Goal: Navigation & Orientation: Understand site structure

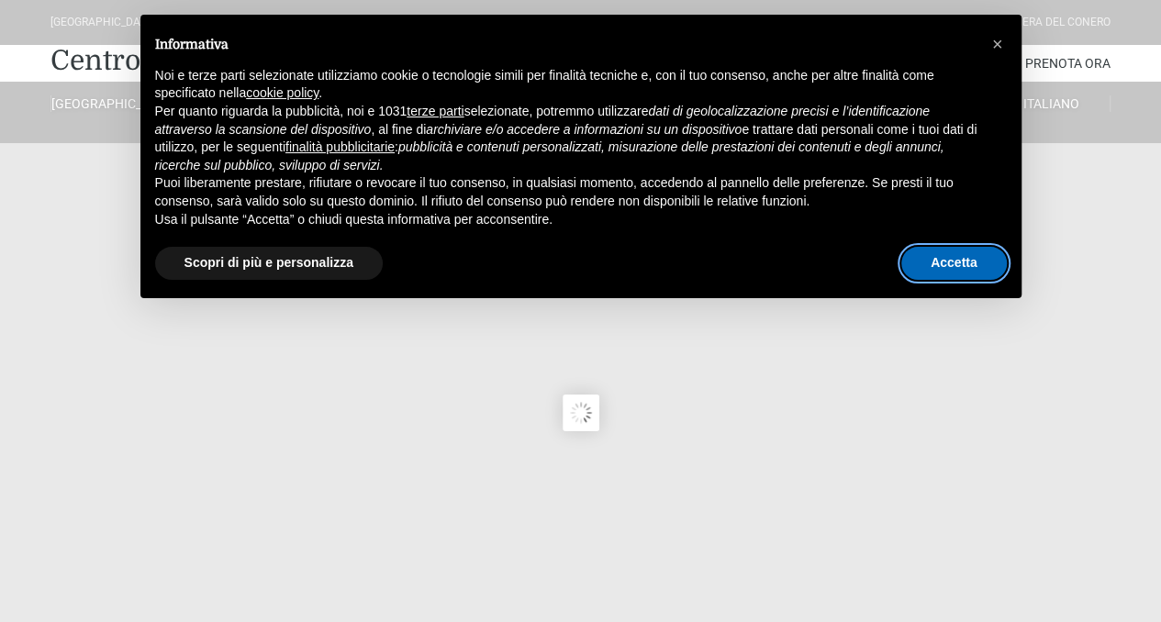
click at [981, 249] on button "Accetta" at bounding box center [954, 263] width 106 height 33
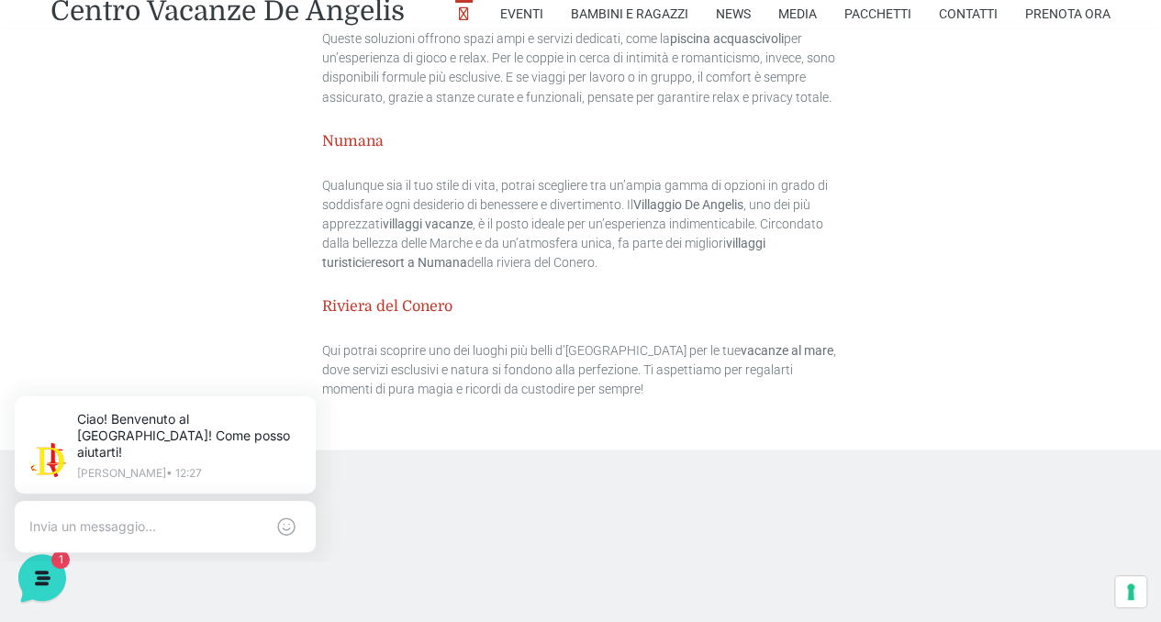
scroll to position [5140, 0]
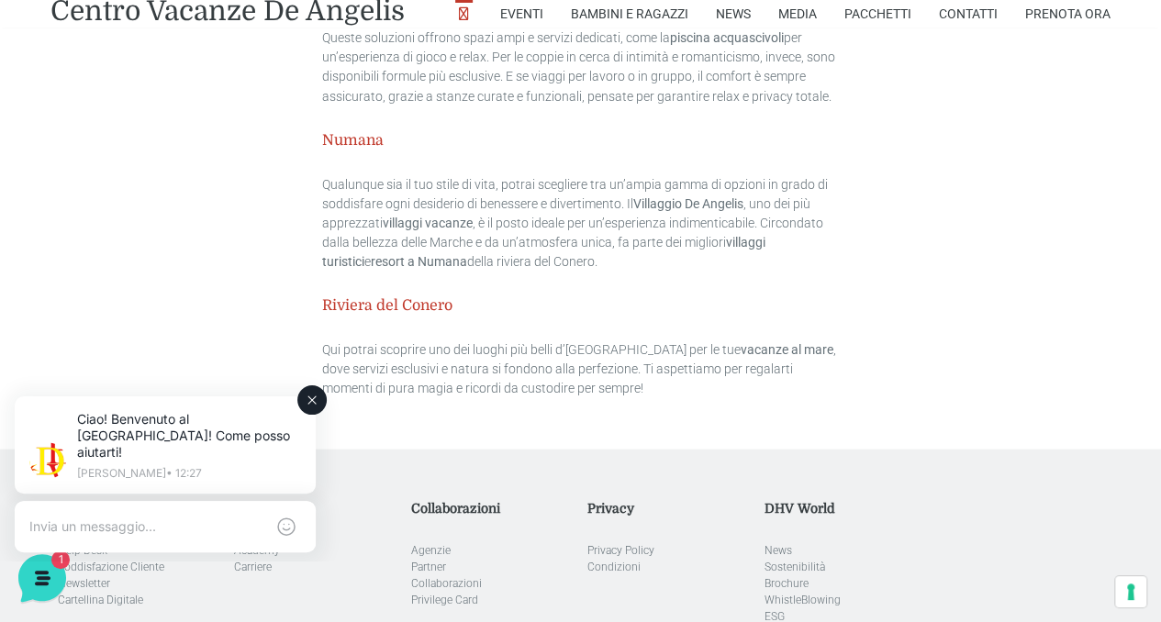
click at [304, 397] on button at bounding box center [311, 399] width 29 height 29
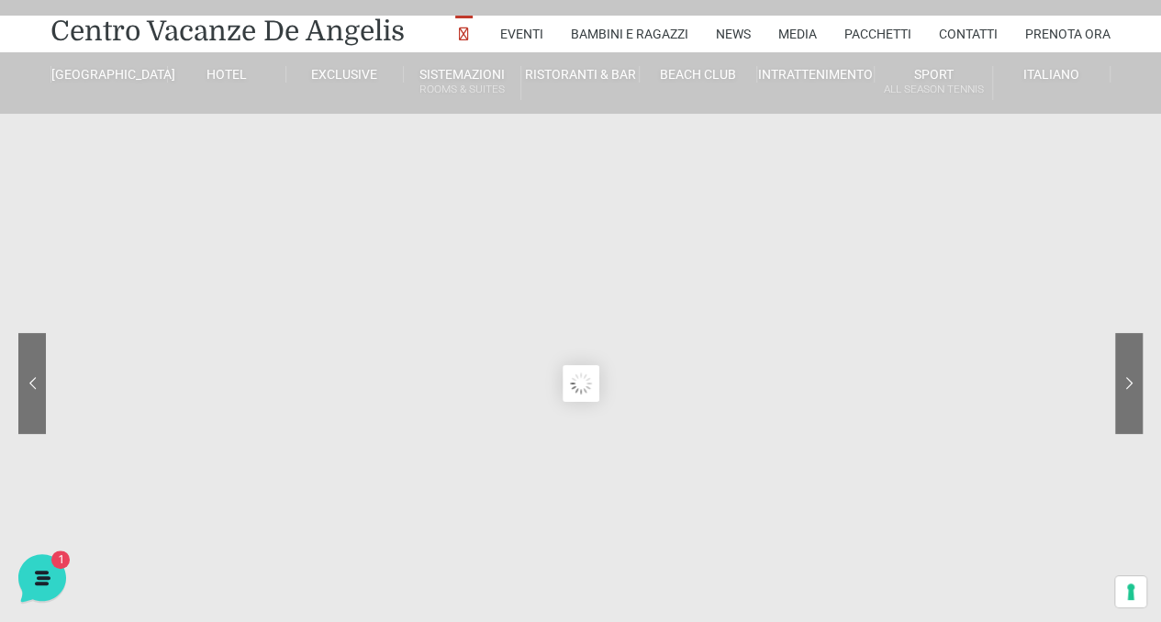
scroll to position [0, 0]
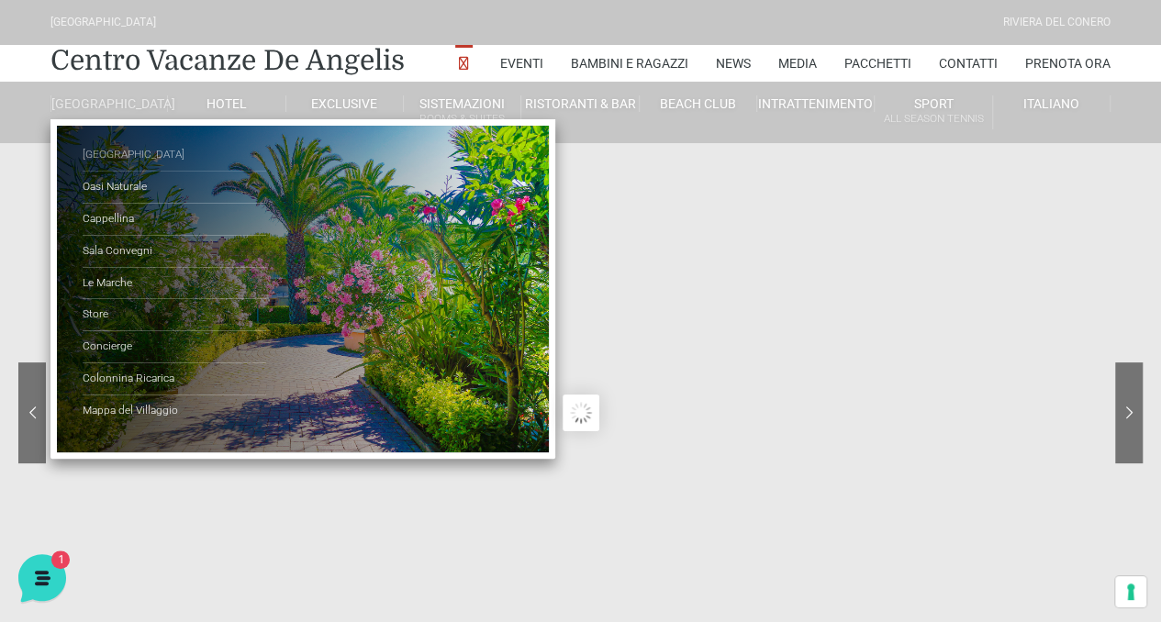
click at [117, 166] on link "[GEOGRAPHIC_DATA]" at bounding box center [175, 156] width 184 height 32
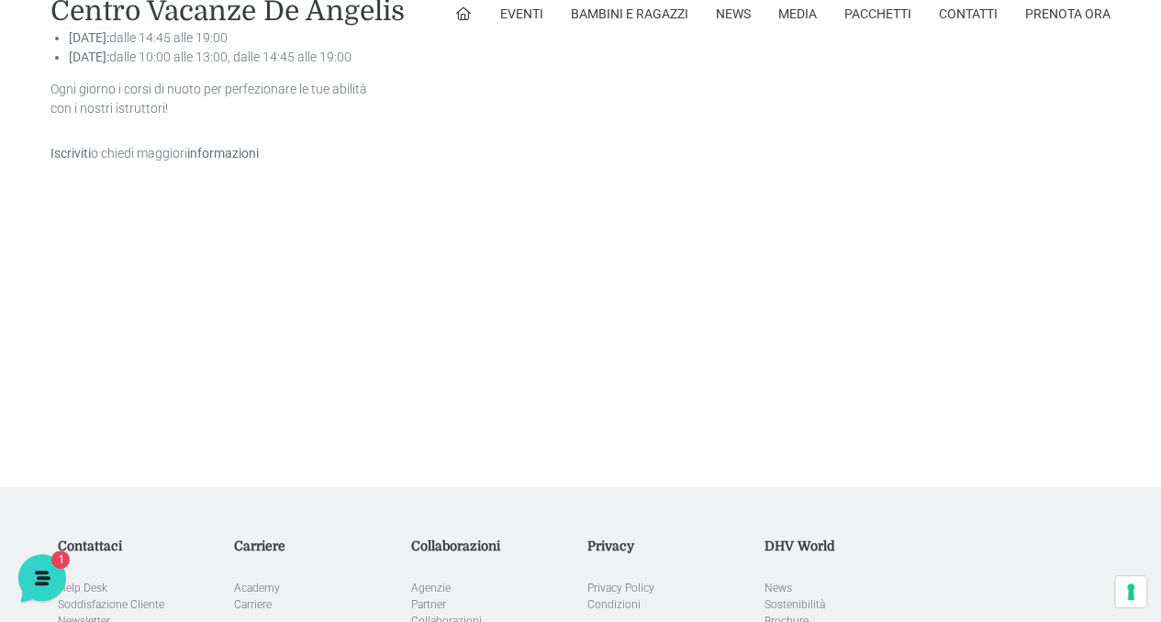
scroll to position [3446, 0]
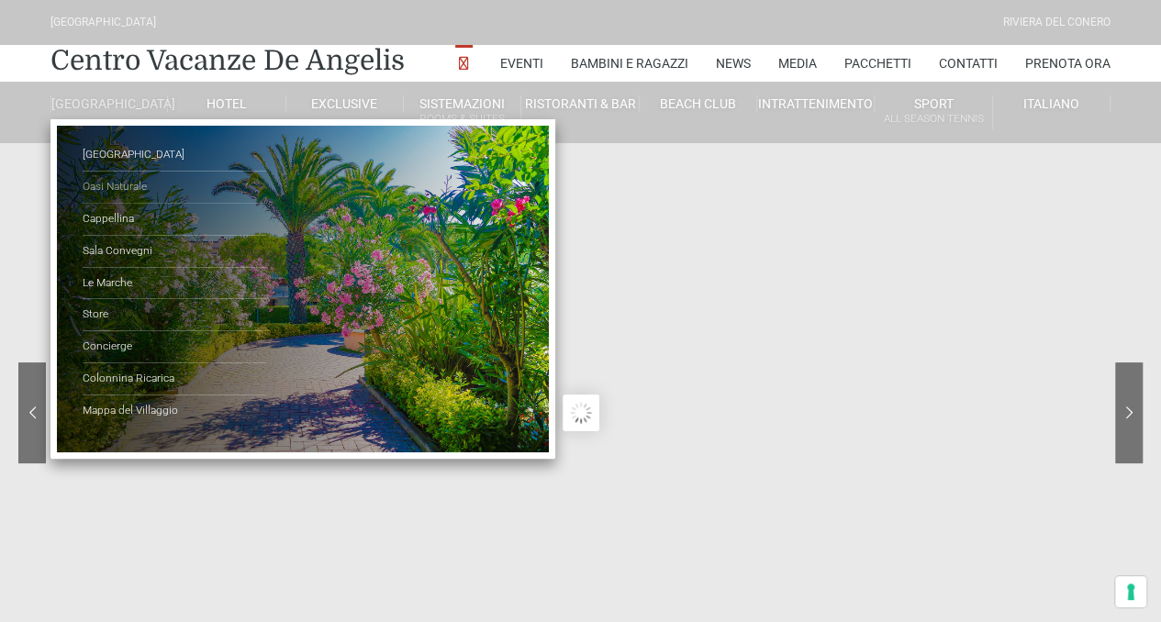
click at [113, 203] on link "Oasi Naturale" at bounding box center [175, 188] width 184 height 32
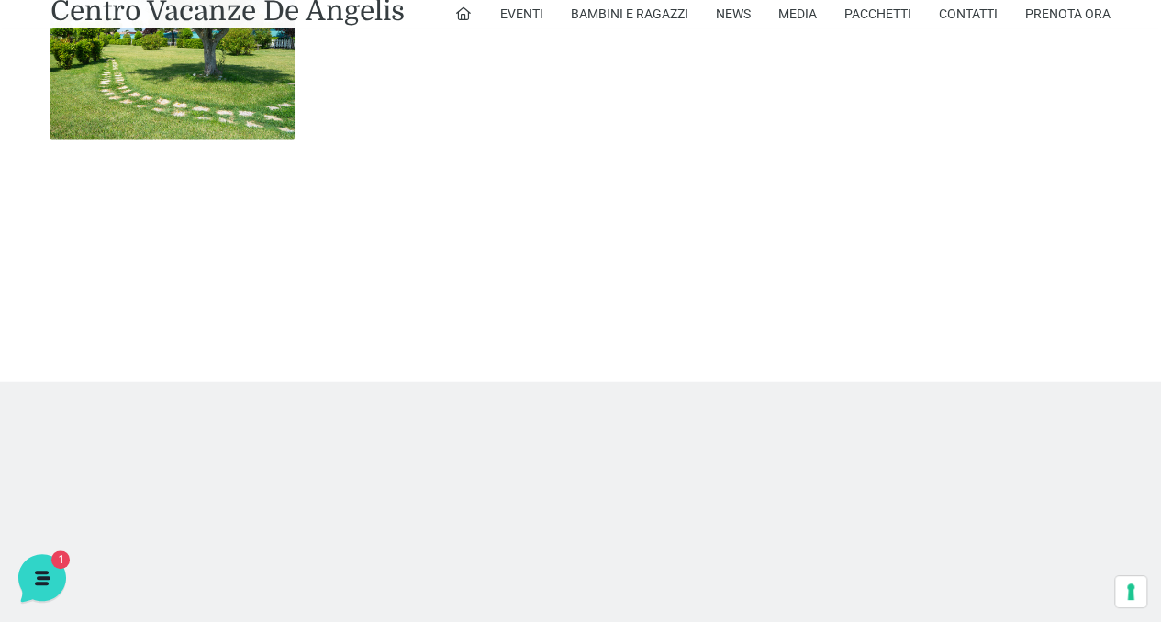
scroll to position [2412, 0]
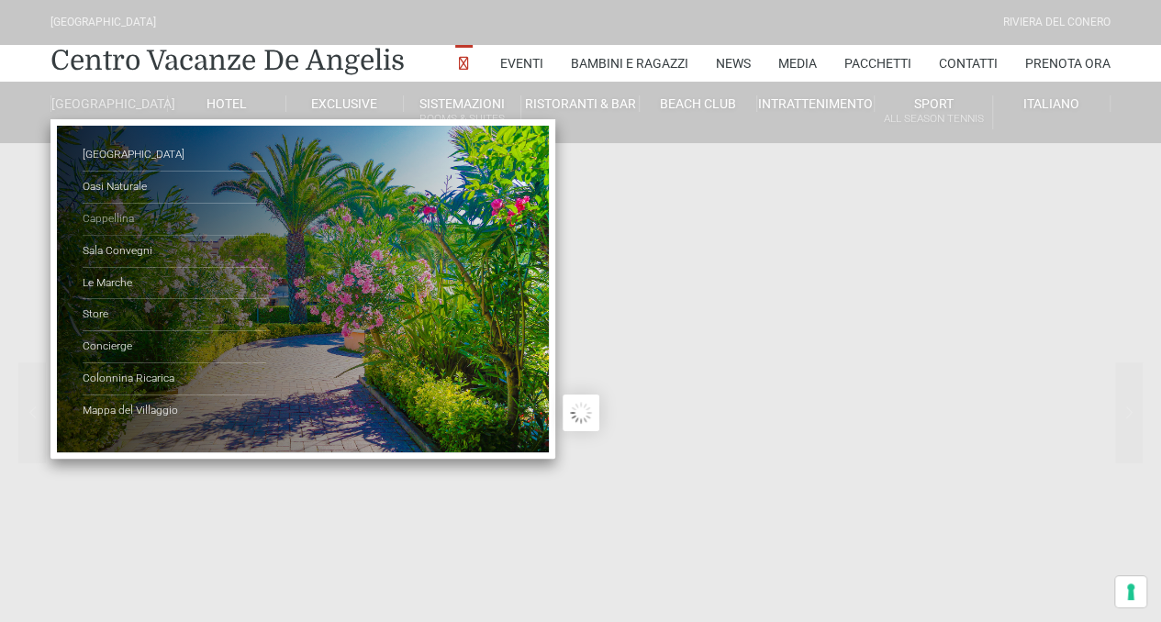
click at [116, 224] on link "Cappellina" at bounding box center [175, 220] width 184 height 32
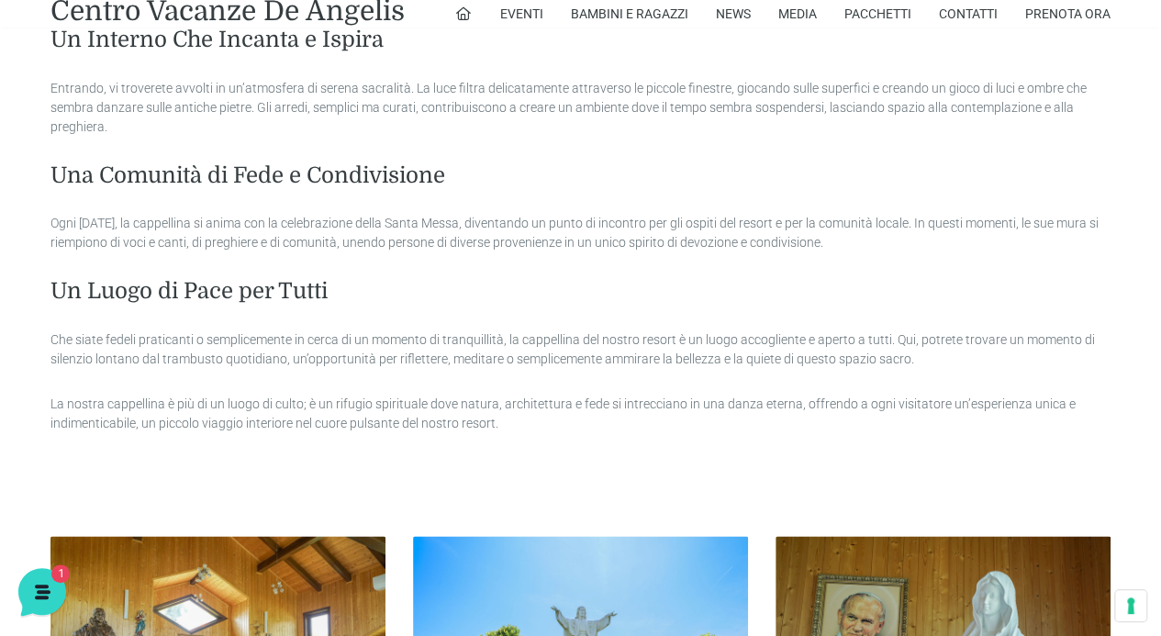
scroll to position [1469, 0]
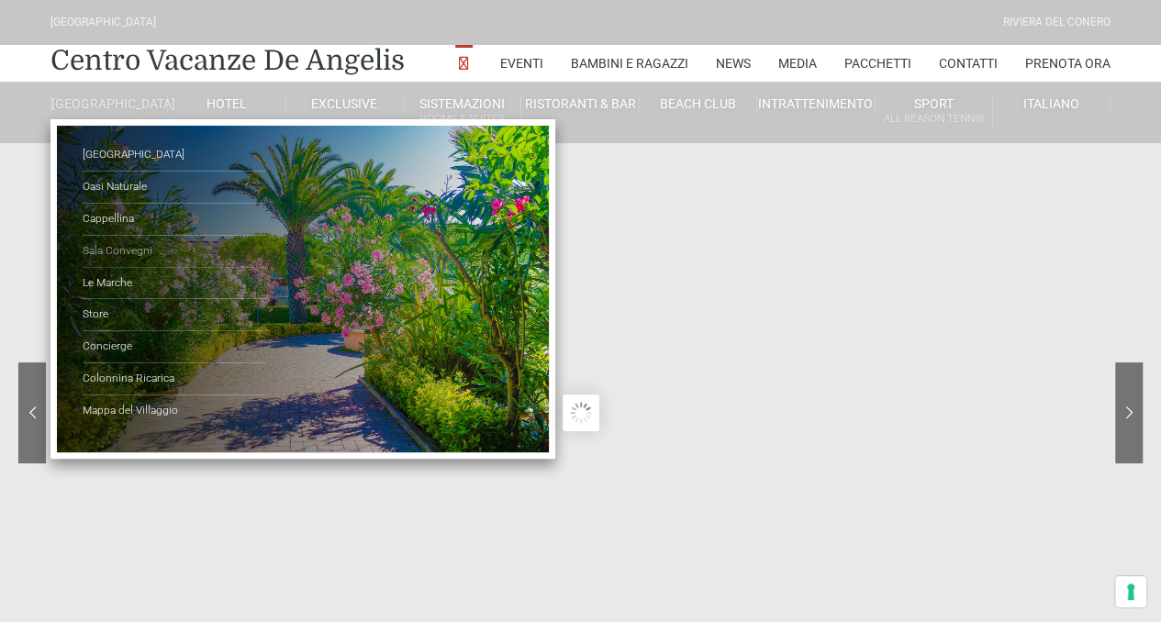
click at [122, 260] on link "Sala Convegni" at bounding box center [175, 252] width 184 height 32
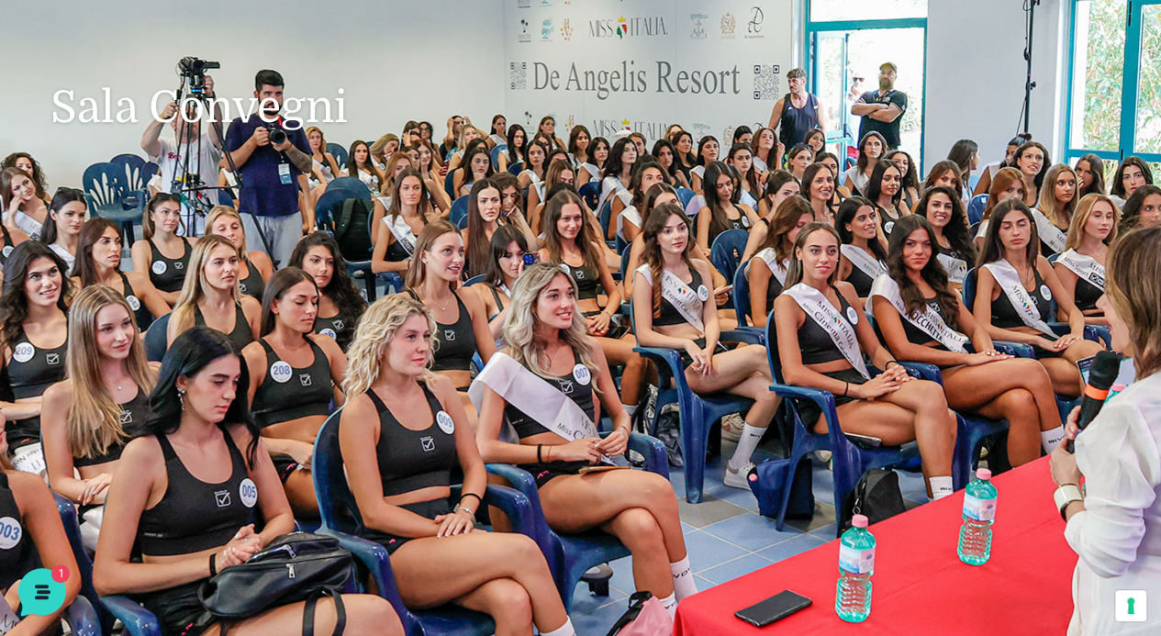
scroll to position [122, 0]
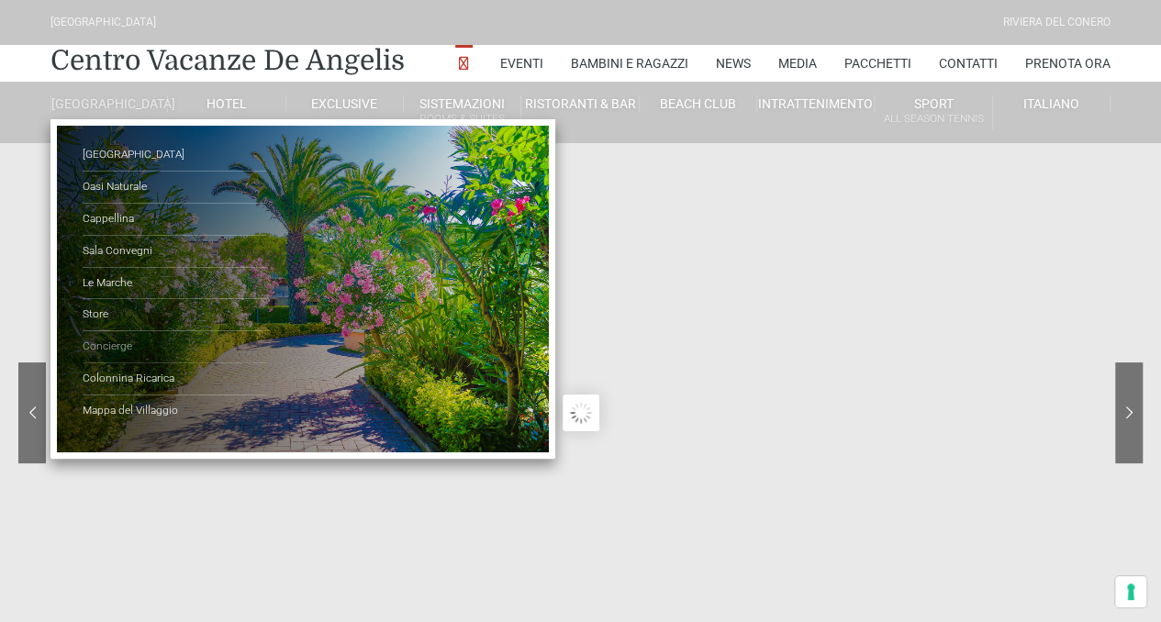
click at [121, 361] on link "Concierge" at bounding box center [175, 347] width 184 height 32
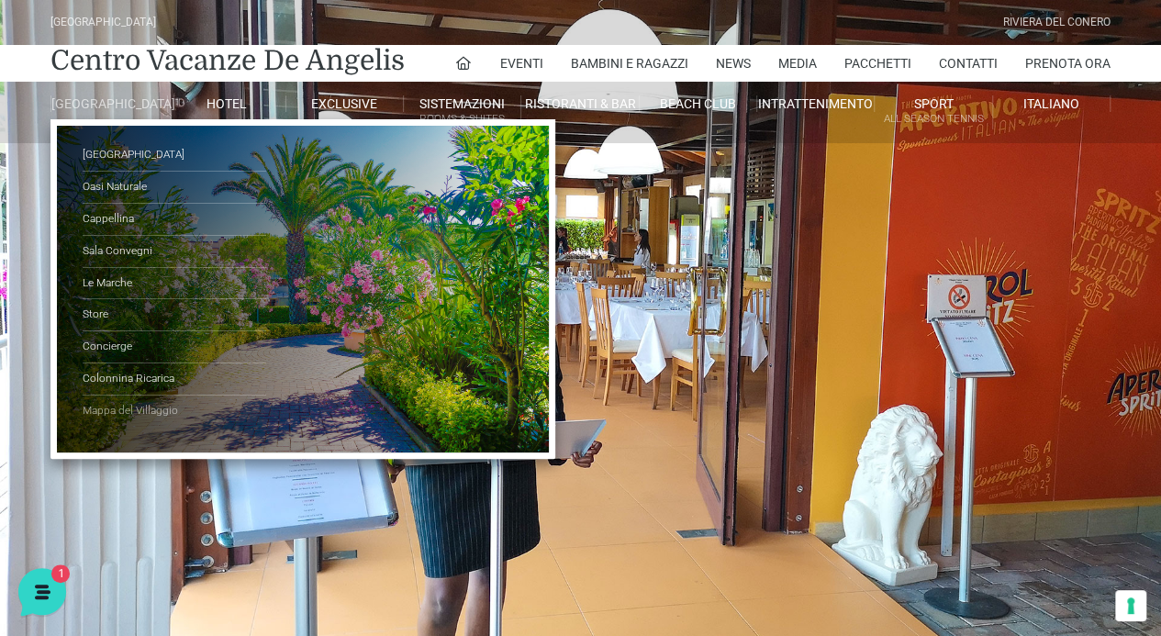
click at [149, 414] on link "Mappa del Villaggio" at bounding box center [175, 411] width 184 height 31
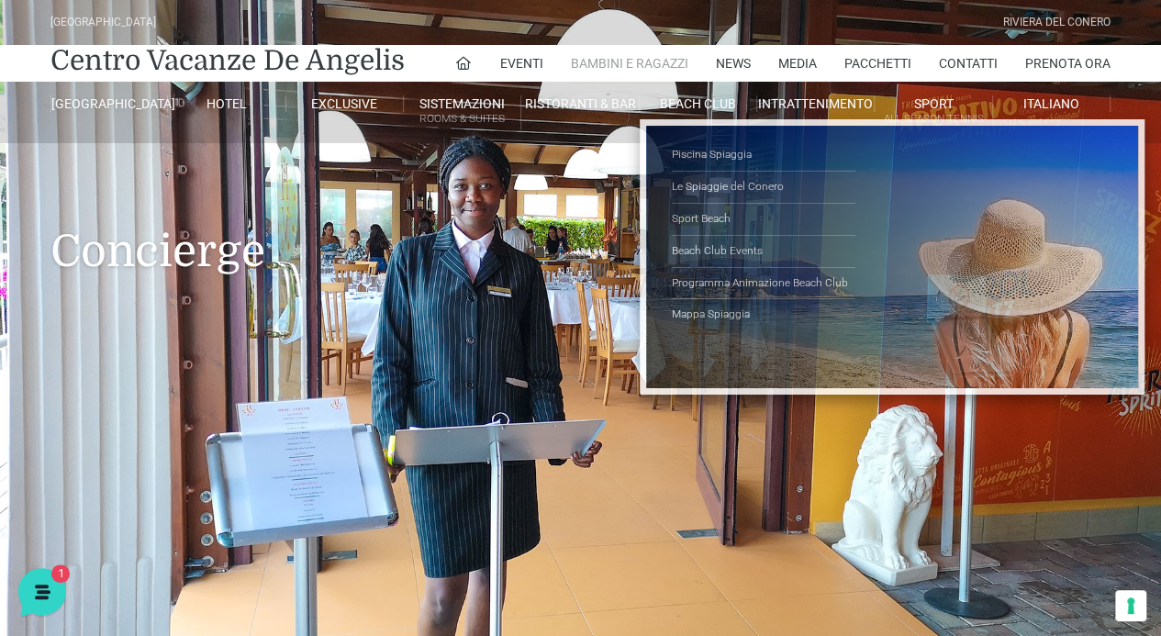
click at [624, 61] on link "Bambini e Ragazzi" at bounding box center [629, 63] width 117 height 37
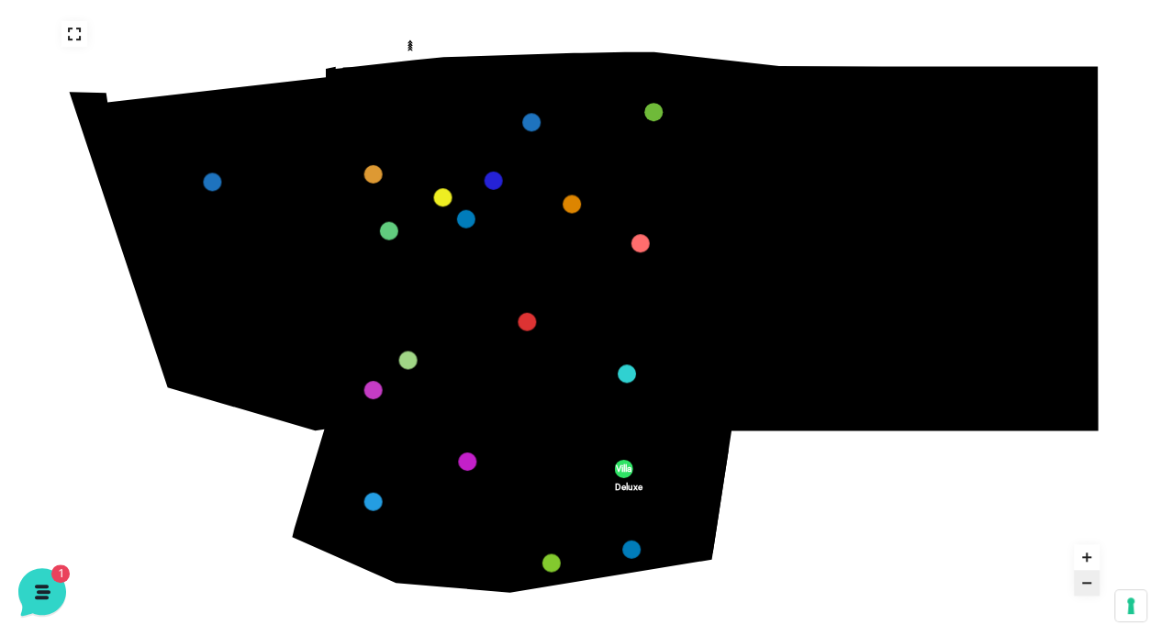
scroll to position [345, 0]
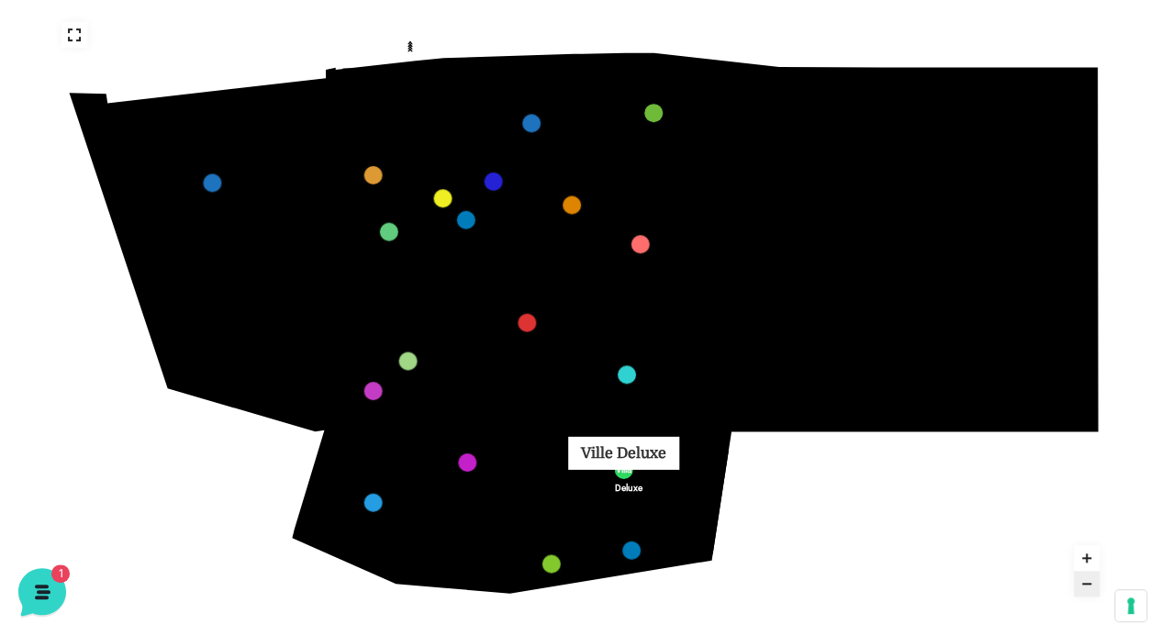
click at [632, 470] on link "Villa Deluxe" at bounding box center [623, 469] width 18 height 18
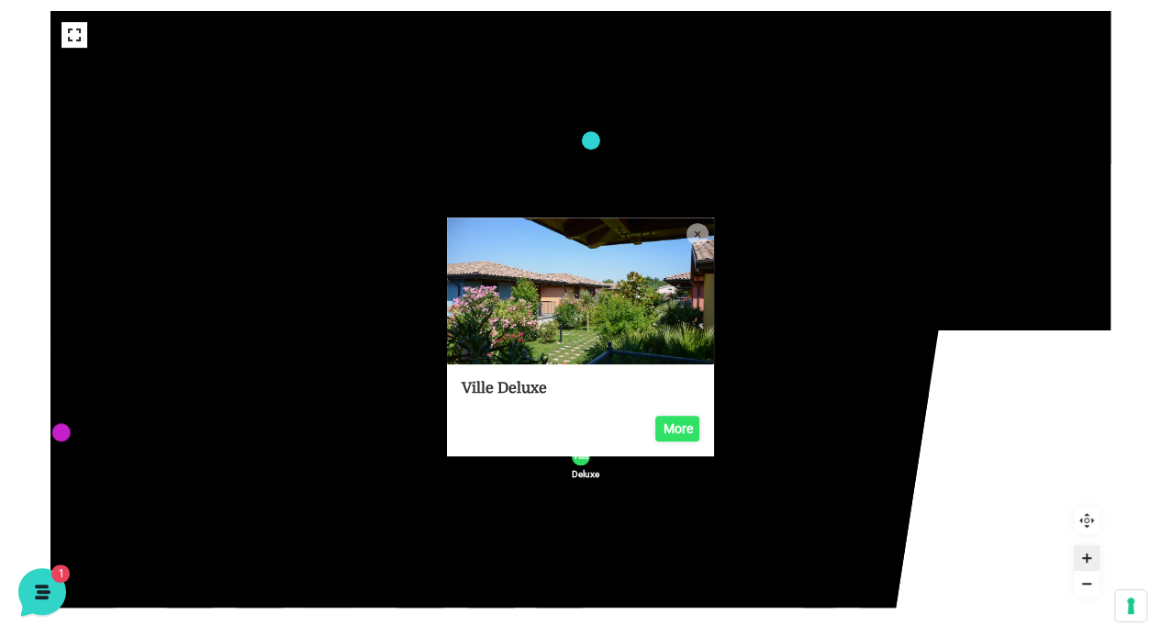
click at [585, 139] on link "Villini 300 marker" at bounding box center [591, 140] width 18 height 18
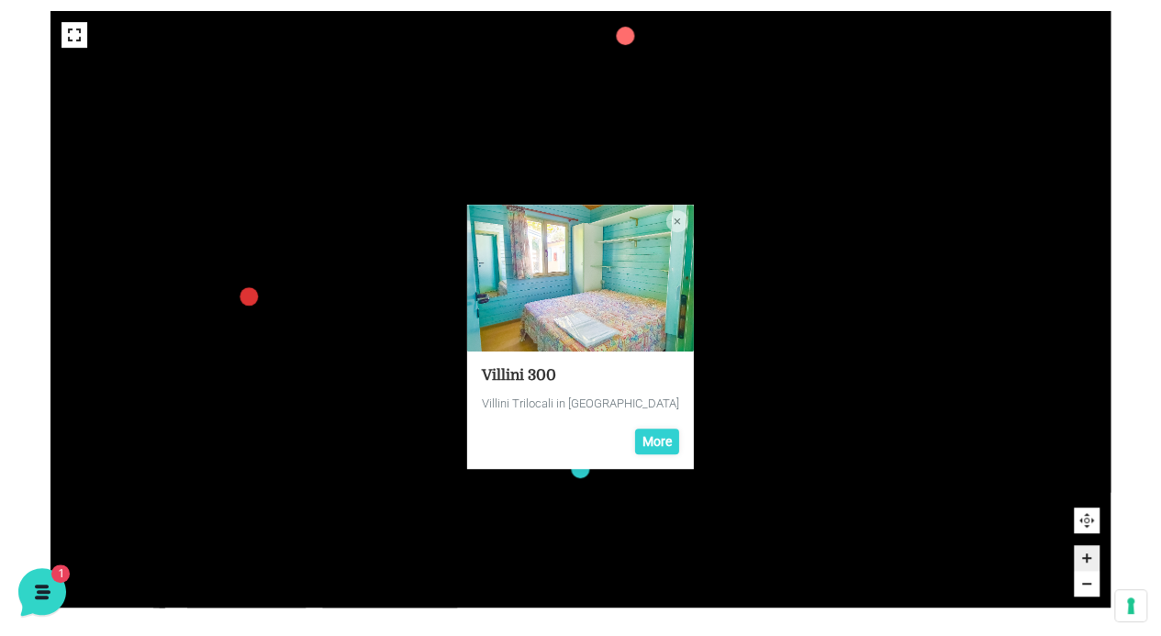
click at [129, 556] on text "355" at bounding box center [129, 556] width 0 height 0
click at [233, 295] on rect at bounding box center [246, 293] width 50 height 50
click at [242, 298] on link "Cappellina marker" at bounding box center [249, 296] width 18 height 18
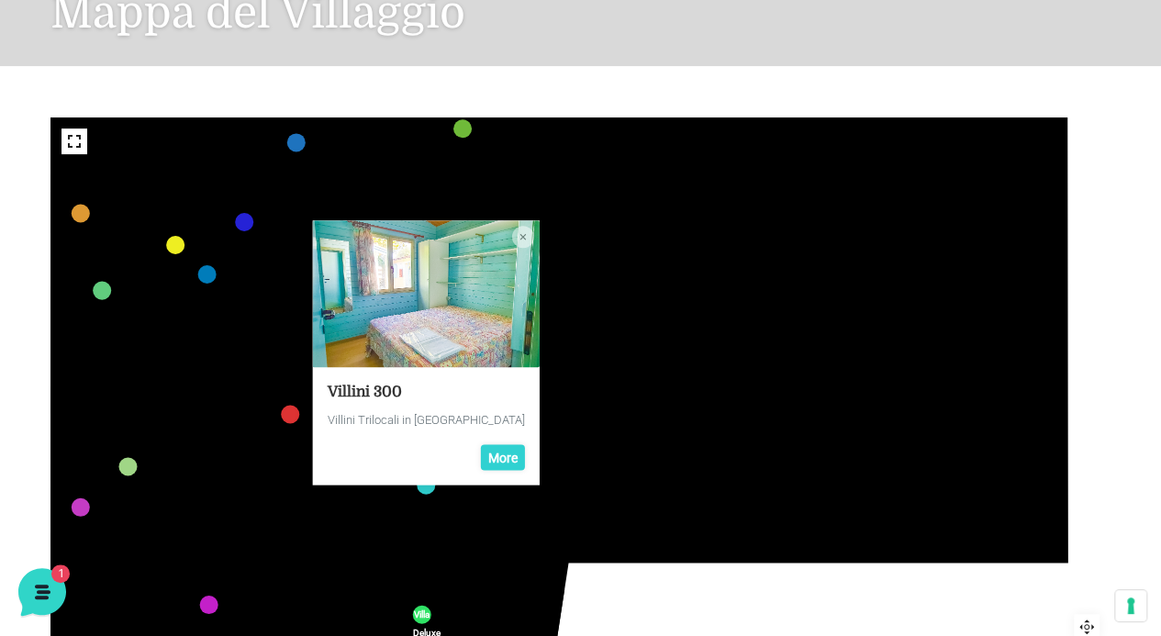
scroll to position [222, 0]
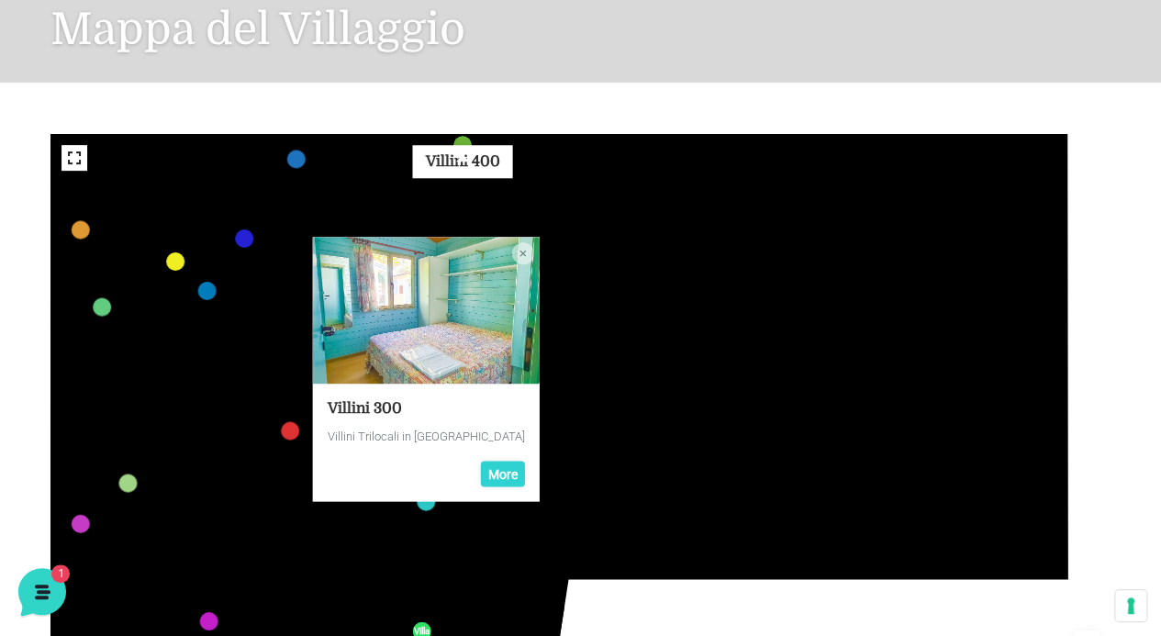
click at [466, 142] on link "Villini 400 marker" at bounding box center [462, 145] width 18 height 18
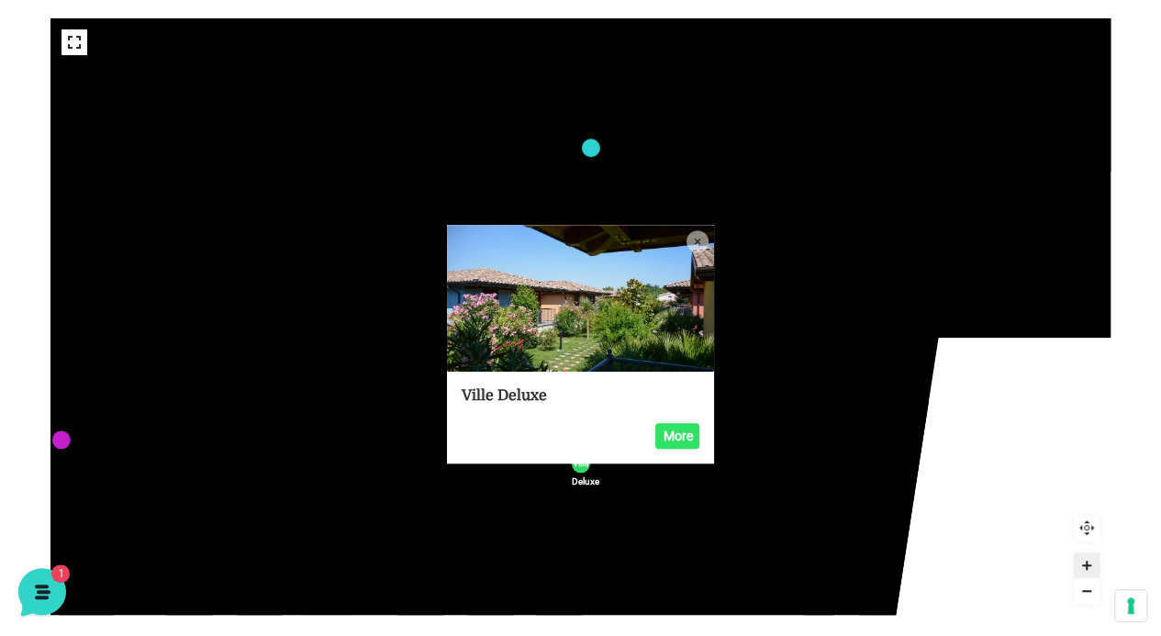
scroll to position [345, 0]
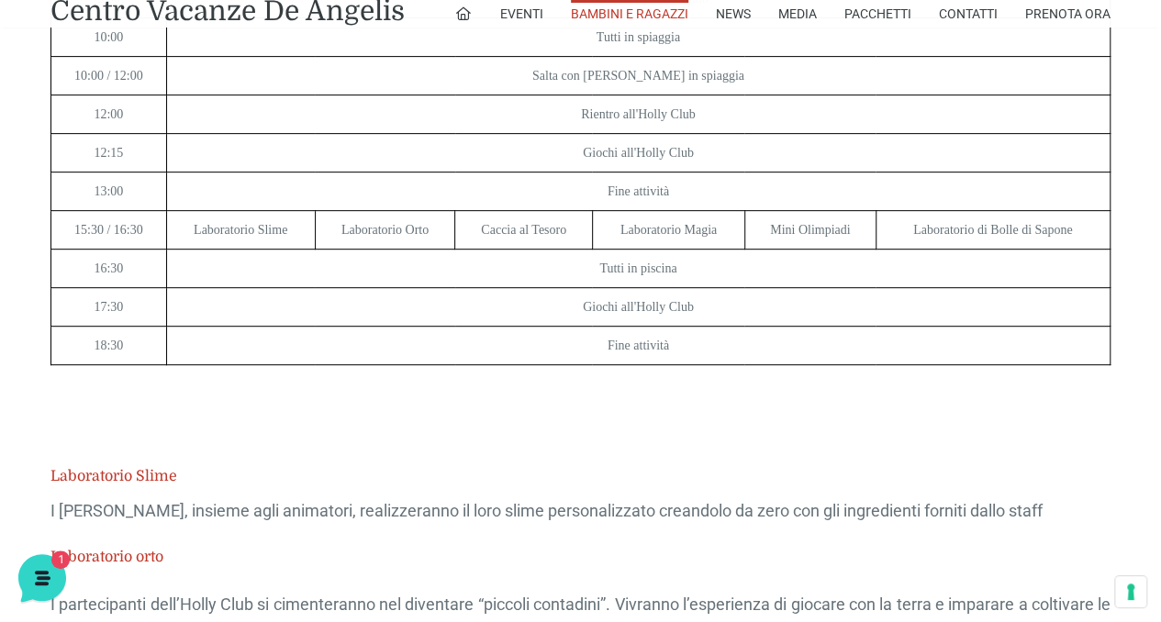
scroll to position [3671, 0]
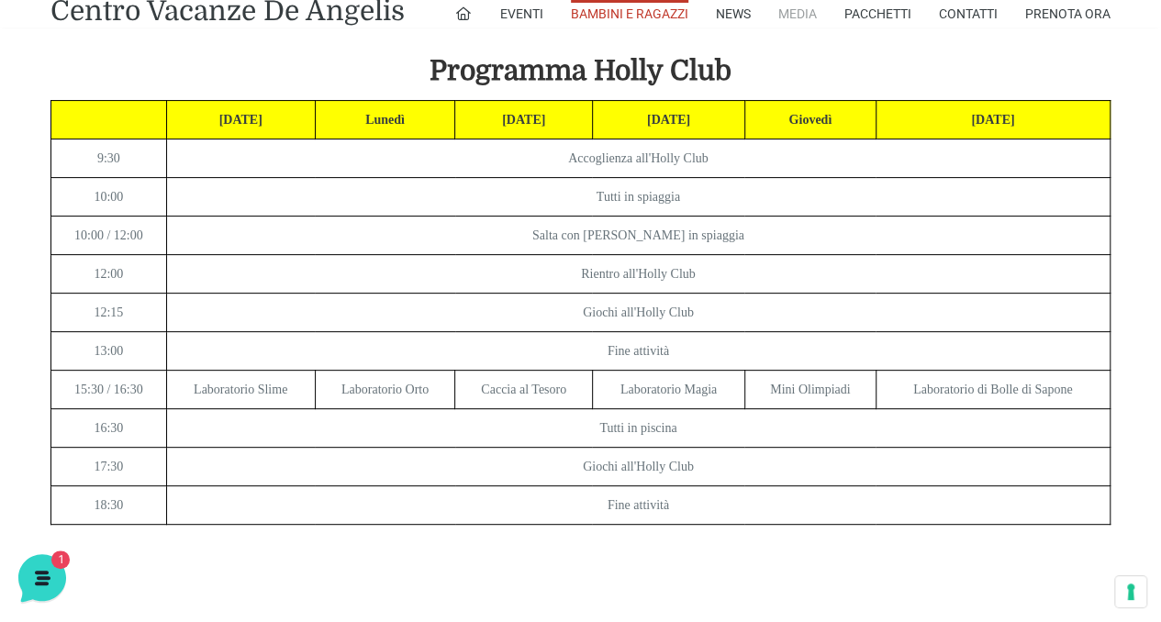
click at [798, 6] on link "Media" at bounding box center [797, 14] width 39 height 28
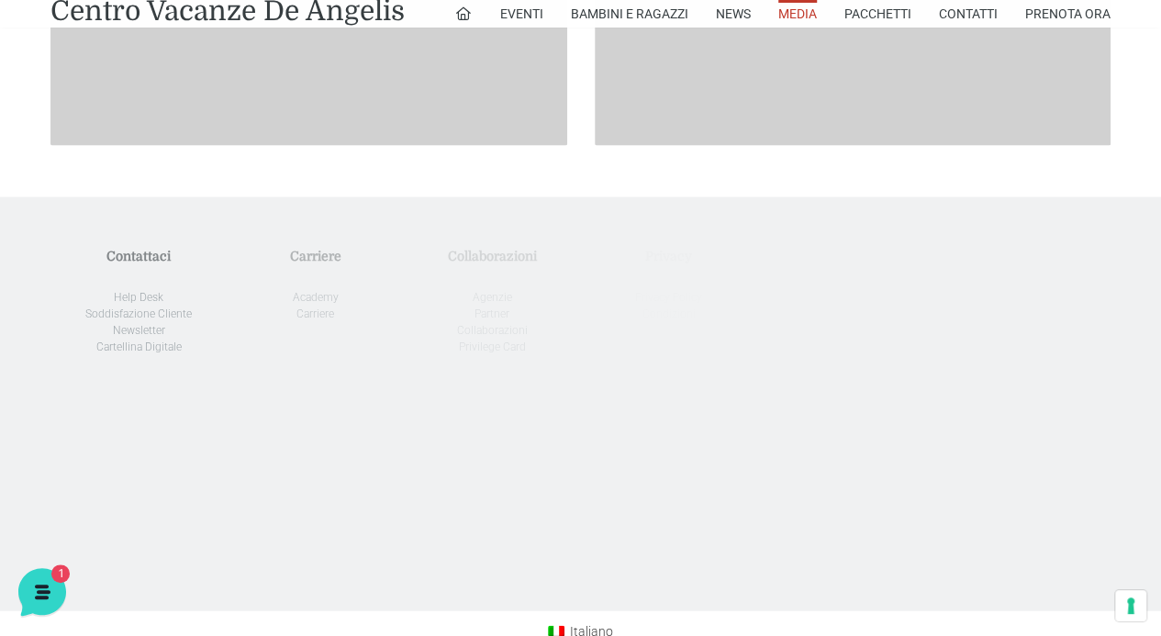
scroll to position [1913, 0]
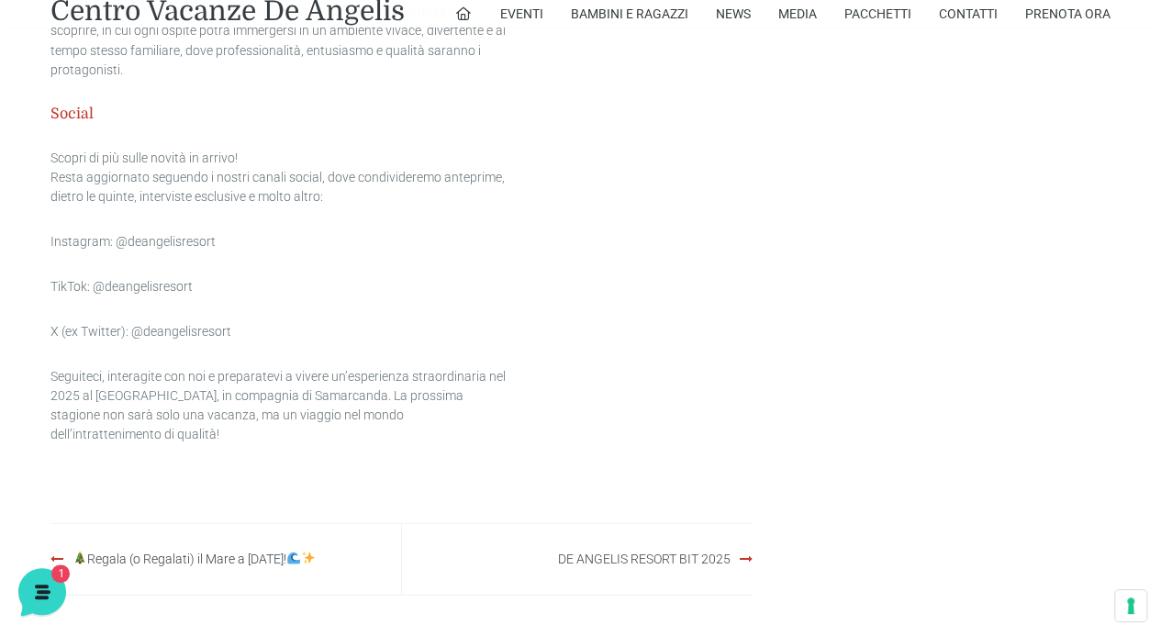
scroll to position [1713, 0]
